Goal: Task Accomplishment & Management: Use online tool/utility

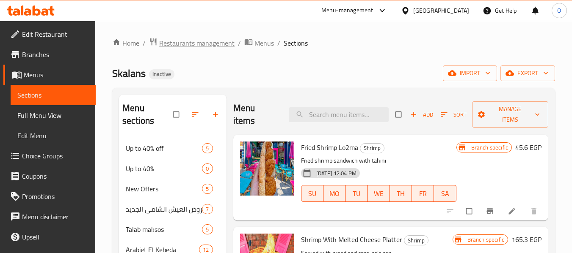
click at [179, 41] on span "Restaurants management" at bounding box center [196, 43] width 75 height 10
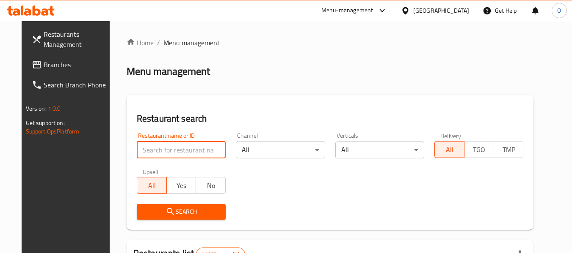
click at [198, 148] on input "search" at bounding box center [181, 150] width 89 height 17
click at [44, 66] on span "Branches" at bounding box center [77, 65] width 67 height 10
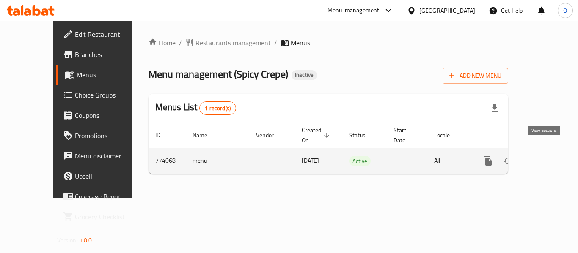
click at [544, 156] on icon "enhanced table" at bounding box center [549, 161] width 10 height 10
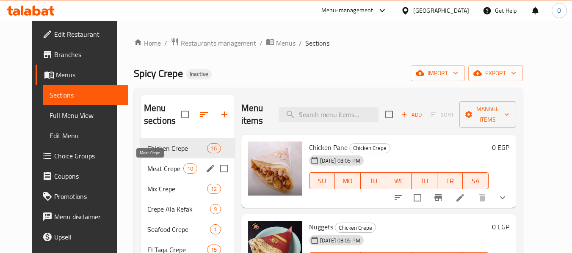
click at [149, 172] on span "Meat Crepe" at bounding box center [165, 169] width 36 height 10
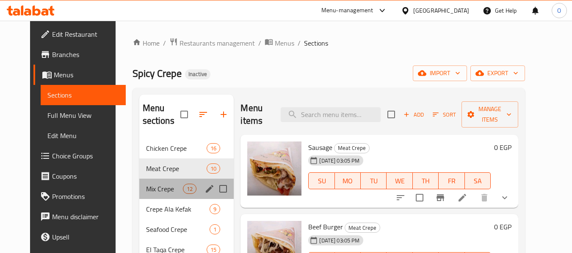
click at [149, 195] on div "Mix Crepe 12" at bounding box center [186, 189] width 95 height 20
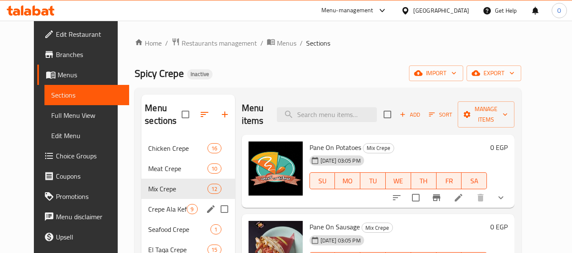
click at [149, 205] on span "Crepe Ala Kefak" at bounding box center [167, 209] width 39 height 10
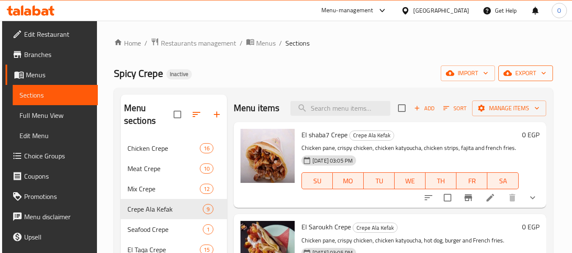
click at [536, 72] on span "export" at bounding box center [525, 73] width 41 height 11
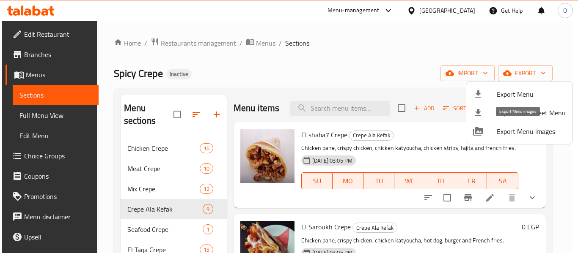
click at [534, 135] on span "Export Menu images" at bounding box center [531, 132] width 69 height 10
